Goal: Task Accomplishment & Management: Use online tool/utility

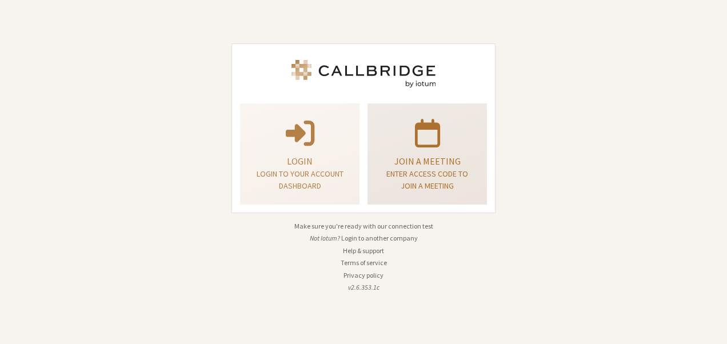
click at [418, 157] on p "Join a meeting" at bounding box center [427, 161] width 91 height 14
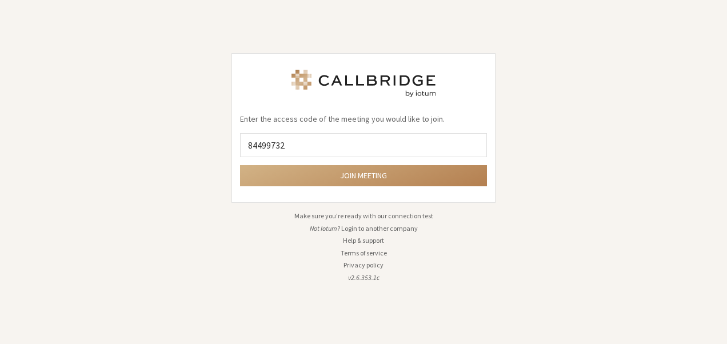
type input "84499732"
click at [240, 165] on button "Join meeting" at bounding box center [363, 175] width 247 height 21
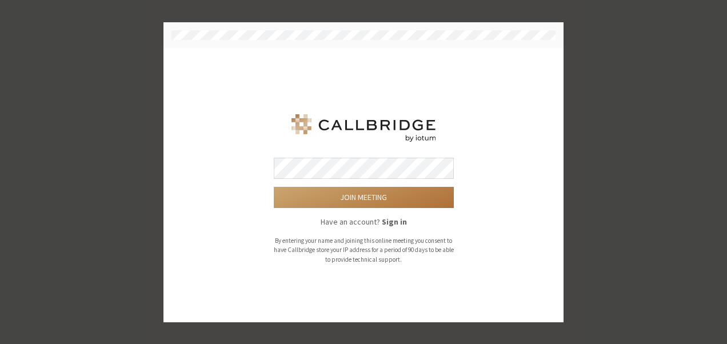
click at [377, 194] on button "Join meeting" at bounding box center [364, 197] width 180 height 21
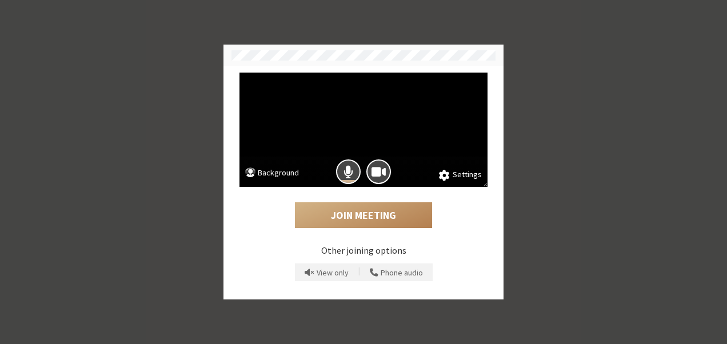
click at [269, 174] on button "Background" at bounding box center [272, 174] width 54 height 14
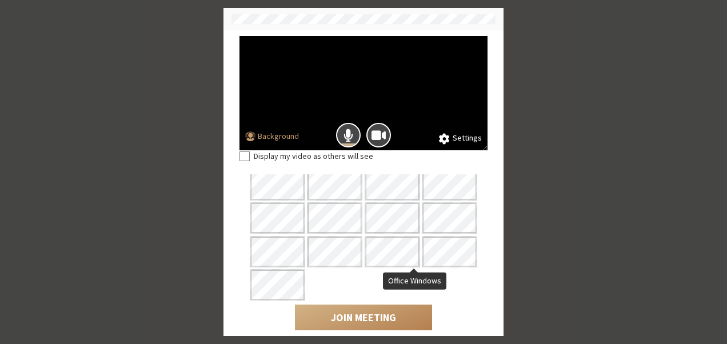
scroll to position [106, 0]
click at [344, 133] on span "Mic is on" at bounding box center [348, 134] width 10 height 15
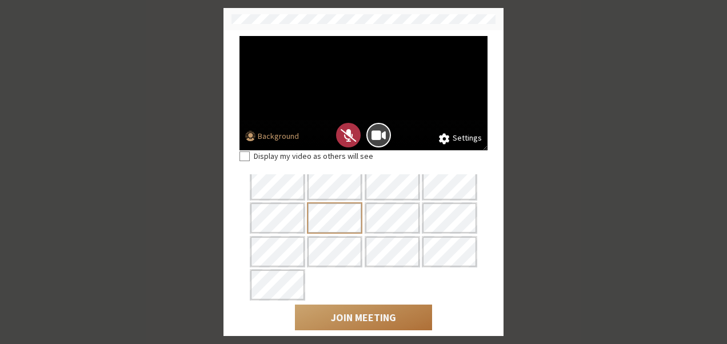
click at [357, 314] on button "Join Meeting" at bounding box center [363, 317] width 137 height 26
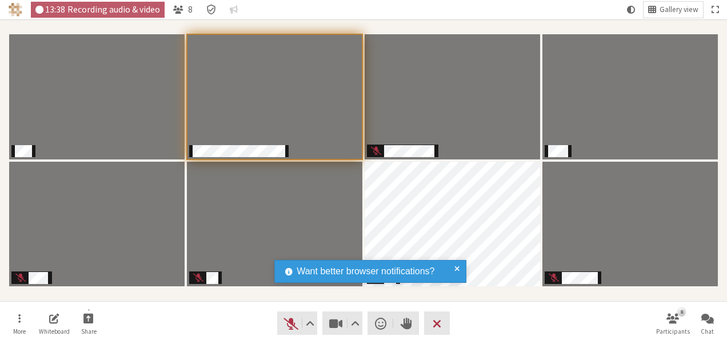
click at [458, 270] on span at bounding box center [456, 271] width 5 height 14
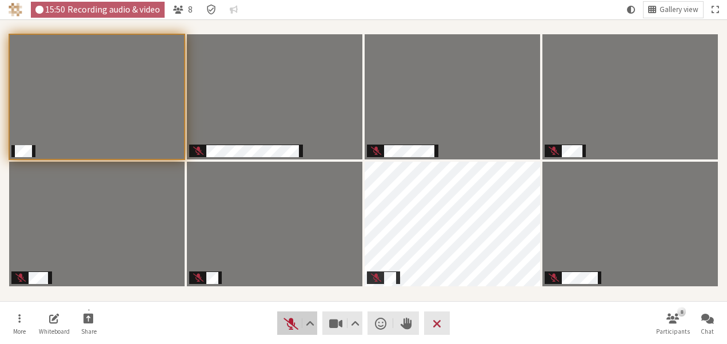
click at [292, 327] on span "Unmute (Alt+A)" at bounding box center [291, 323] width 16 height 16
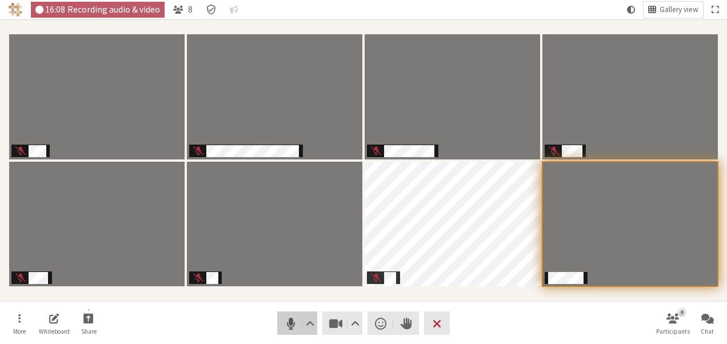
click at [286, 331] on button "Audio" at bounding box center [297, 322] width 40 height 23
click at [288, 322] on span "Unmute (Alt+A)" at bounding box center [291, 323] width 16 height 16
click at [288, 322] on span "Mute (Alt+A)" at bounding box center [291, 323] width 16 height 16
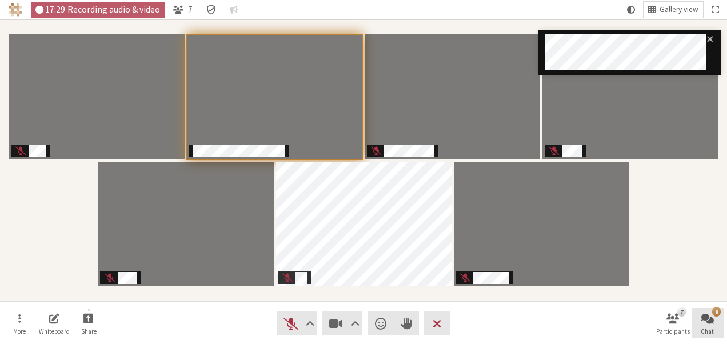
click at [712, 322] on span "Open chat" at bounding box center [707, 317] width 13 height 13
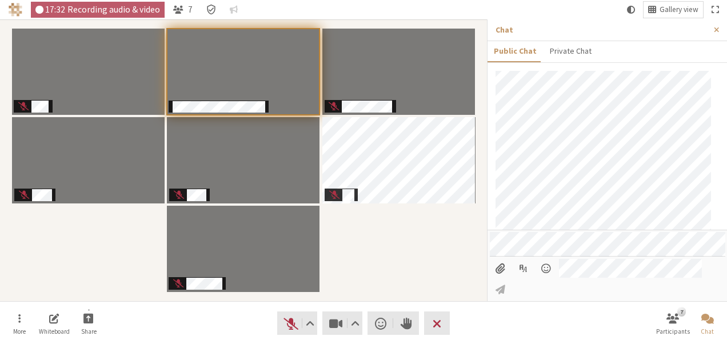
scroll to position [254, 0]
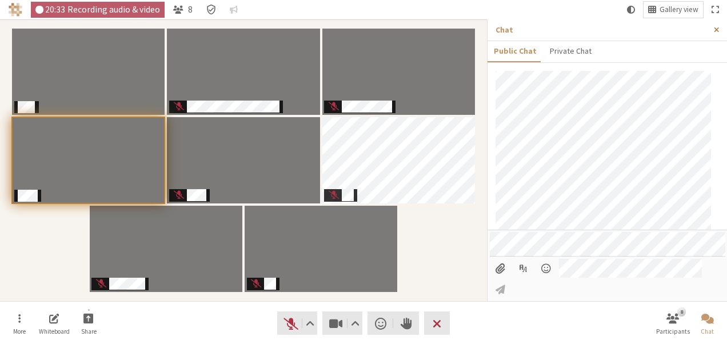
click at [716, 31] on span "Close sidebar" at bounding box center [715, 30] width 5 height 9
